Goal: Information Seeking & Learning: Check status

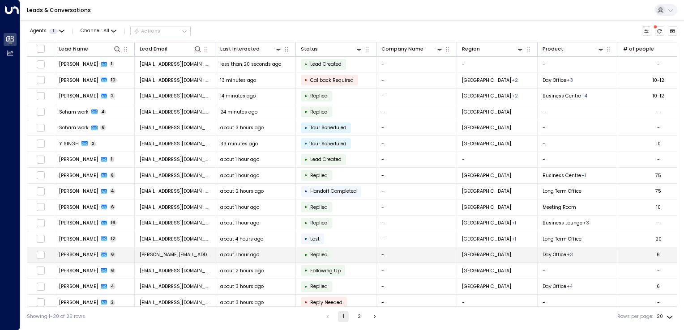
click at [165, 249] on td "jenny.mcdarmid99@outlook.com" at bounding box center [175, 256] width 81 height 16
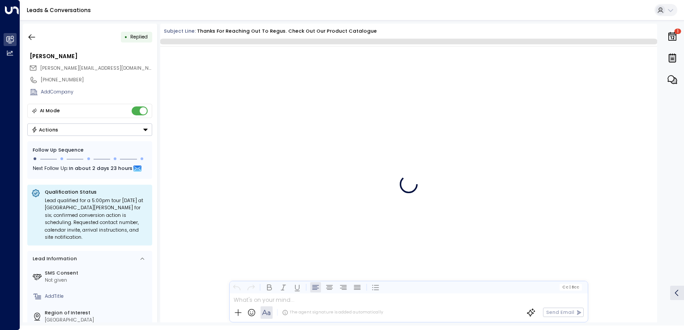
scroll to position [638, 0]
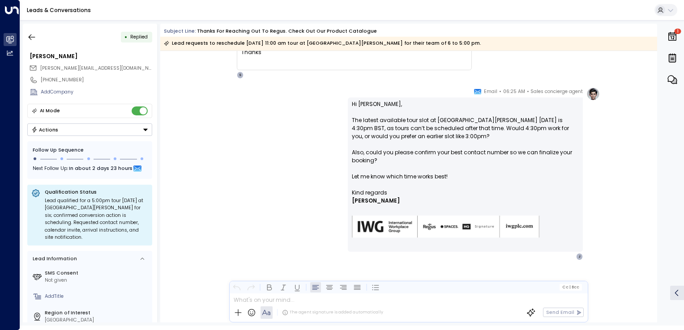
drag, startPoint x: 165, startPoint y: 249, endPoint x: 302, endPoint y: 156, distance: 165.9
click at [302, 156] on div "Sales concierge agent • 06:25 AM • Email Hi Jenny, The latest available tour sl…" at bounding box center [408, 173] width 383 height 173
click at [29, 34] on icon "button" at bounding box center [31, 37] width 9 height 9
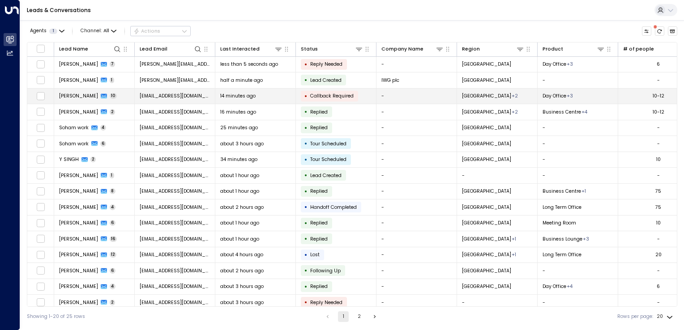
click at [143, 93] on span "sharvari0912@gmail.com" at bounding box center [175, 96] width 71 height 7
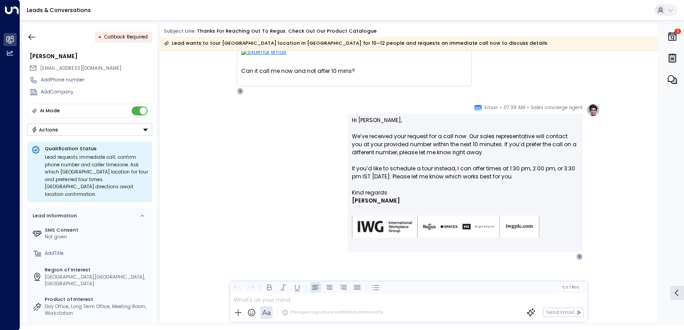
click at [286, 152] on div "Sales concierge agent • 07:38 AM • Email Hi Sharvari, We’ve received your reque…" at bounding box center [408, 181] width 383 height 157
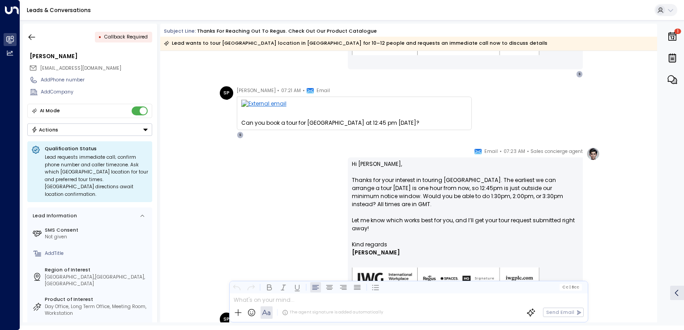
scroll to position [693, 0]
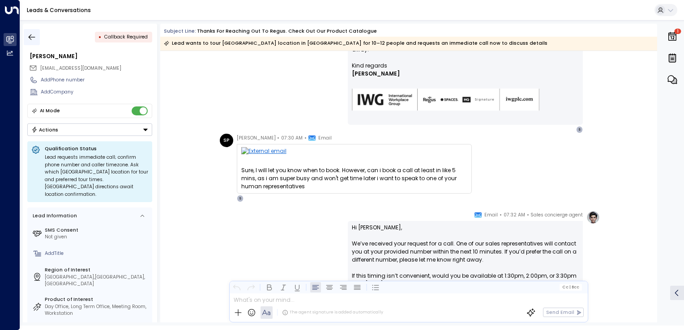
click at [26, 35] on button "button" at bounding box center [32, 37] width 16 height 16
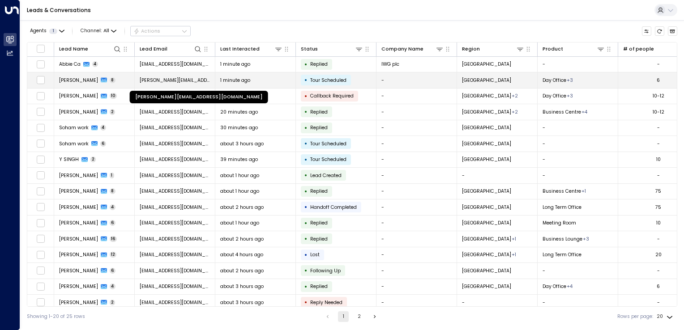
click at [179, 81] on span "jenny.mcdarmid99@outlook.com" at bounding box center [175, 80] width 71 height 7
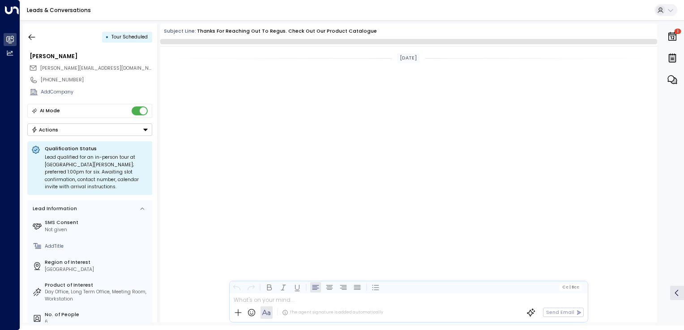
scroll to position [1087, 0]
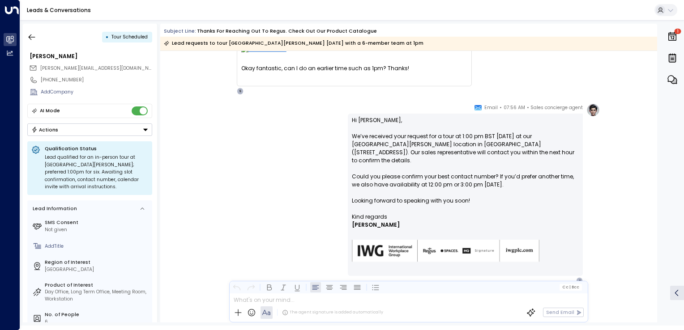
click at [346, 170] on div "Sales concierge agent • 07:56 AM • Email Hi Jenny, We’ve received your request …" at bounding box center [408, 193] width 383 height 181
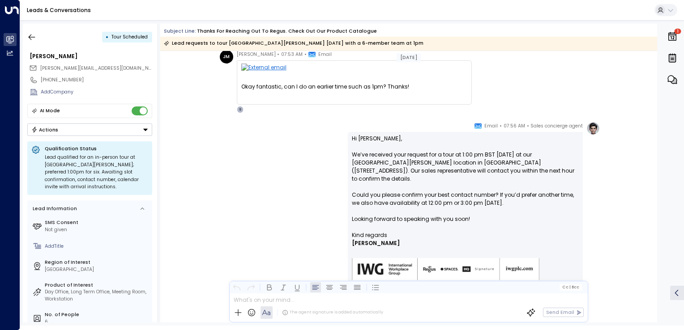
scroll to position [910, 0]
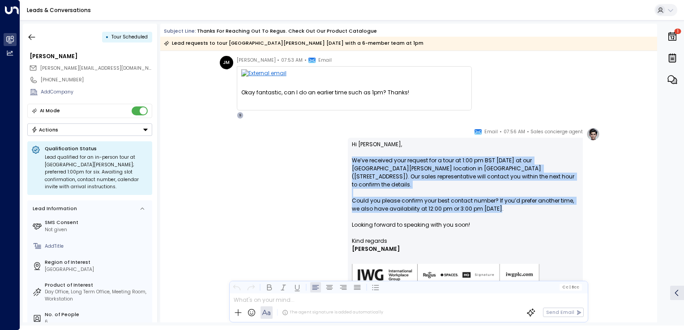
drag, startPoint x: 352, startPoint y: 161, endPoint x: 513, endPoint y: 203, distance: 166.7
click at [513, 203] on p "Hi Jenny, We’ve received your request for a tour at 1:00 pm BST today at our St…" at bounding box center [465, 189] width 227 height 97
copy p "We’ve received your request for a tour at 1:00 pm BST today at our St James Tow…"
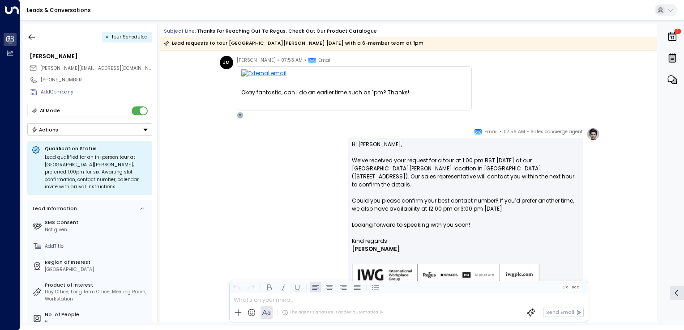
click at [332, 131] on div "Sales concierge agent • 07:56 AM • Email Hi Jenny, We’ve received your request …" at bounding box center [408, 218] width 383 height 181
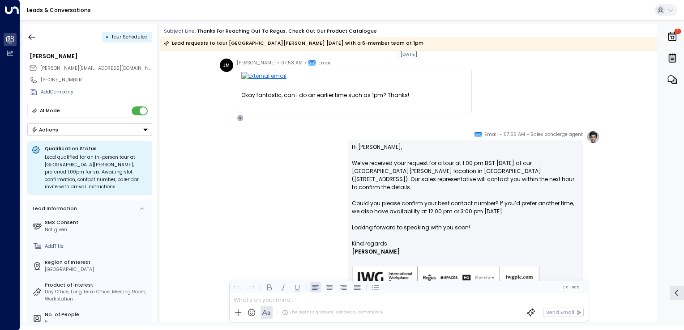
scroll to position [955, 0]
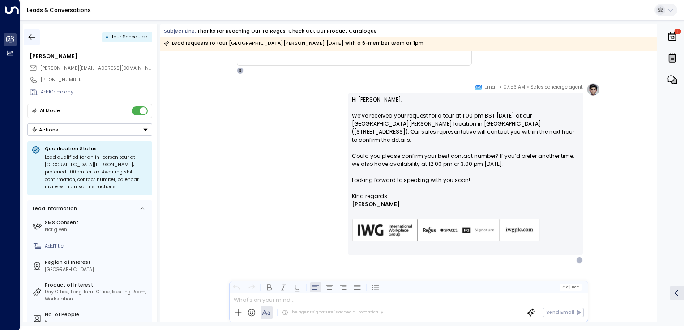
click at [37, 39] on button "button" at bounding box center [32, 37] width 16 height 16
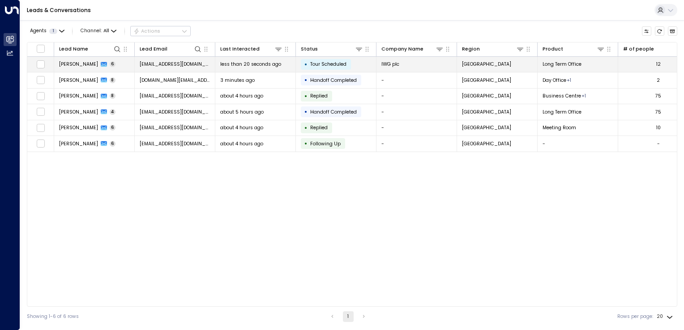
click at [154, 68] on td "[EMAIL_ADDRESS][DOMAIN_NAME]" at bounding box center [175, 65] width 81 height 16
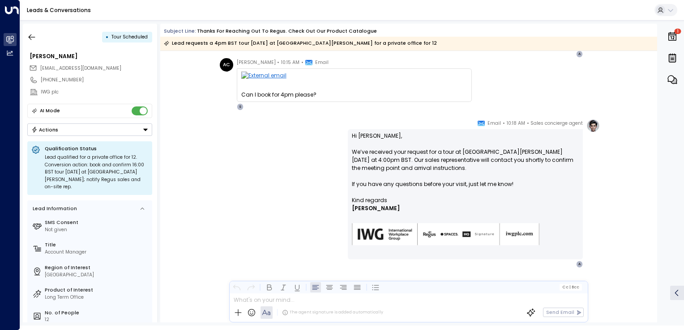
scroll to position [600, 0]
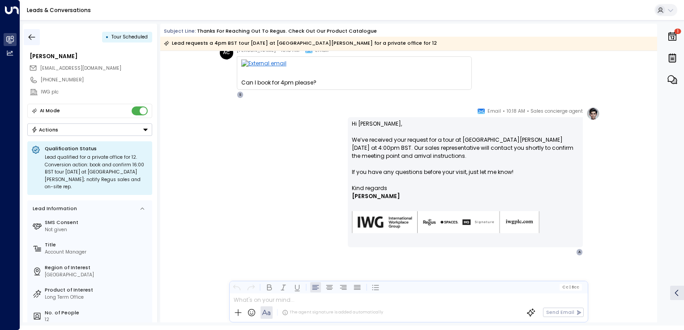
click at [33, 33] on icon "button" at bounding box center [31, 37] width 9 height 9
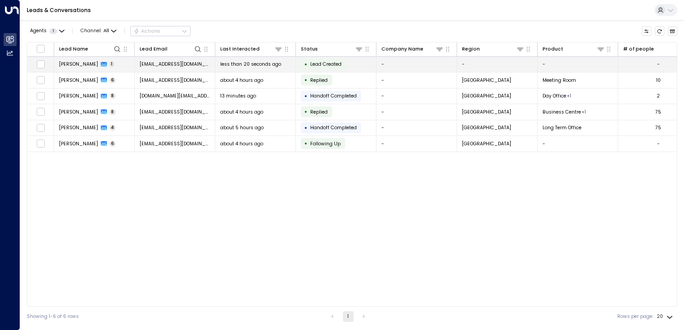
click at [178, 67] on span "[EMAIL_ADDRESS][DOMAIN_NAME]" at bounding box center [175, 64] width 71 height 7
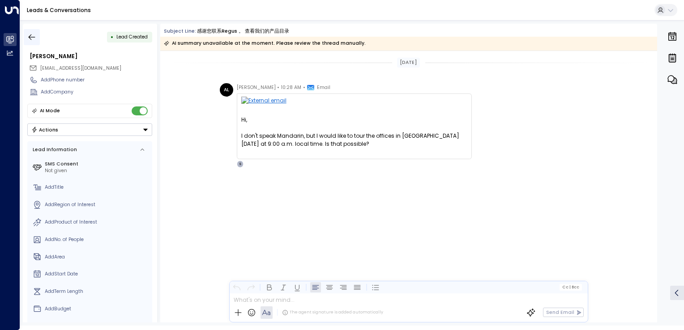
click at [35, 29] on button "button" at bounding box center [32, 37] width 16 height 16
